Goal: Task Accomplishment & Management: Use online tool/utility

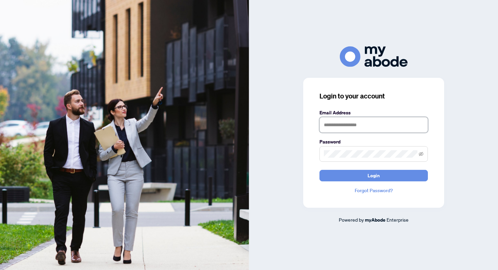
click at [363, 125] on input "text" at bounding box center [373, 125] width 108 height 16
type input "**********"
click at [319, 170] on button "Login" at bounding box center [373, 176] width 108 height 12
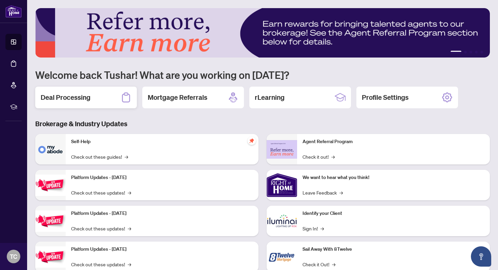
click at [88, 97] on h2 "Deal Processing" at bounding box center [66, 97] width 50 height 9
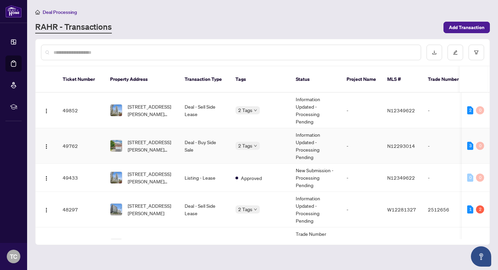
click at [182, 139] on td "Deal - Buy Side Sale" at bounding box center [204, 146] width 51 height 36
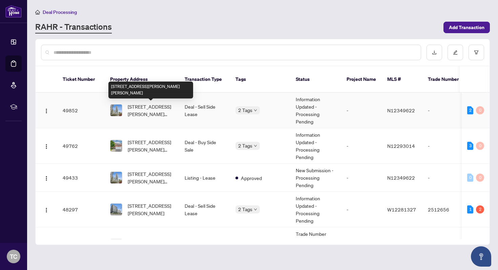
click at [160, 110] on span "[STREET_ADDRESS][PERSON_NAME][PERSON_NAME]" at bounding box center [151, 110] width 46 height 15
